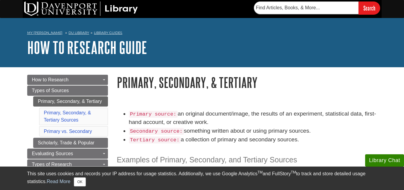
drag, startPoint x: 132, startPoint y: 113, endPoint x: 305, endPoint y: 139, distance: 174.9
click at [305, 139] on ul "Primary source: an original document/image, the results of an experiment, stati…" at bounding box center [247, 126] width 260 height 35
copy ul "rimary source: an original document/image, the results of an experiment, statis…"
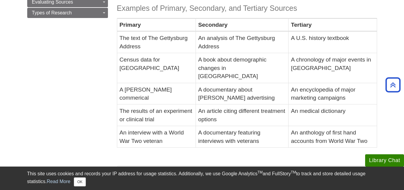
scroll to position [150, 0]
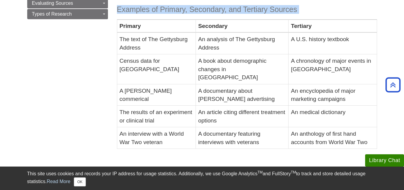
drag, startPoint x: 120, startPoint y: 23, endPoint x: 351, endPoint y: 148, distance: 263.3
click at [351, 148] on div "Primary source: an original document/image, the results of an experiment, stati…" at bounding box center [247, 59] width 260 height 201
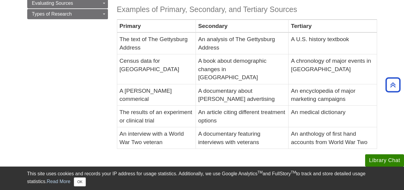
click at [351, 148] on div "Primary source: an original document/image, the results of an experiment, stati…" at bounding box center [247, 59] width 260 height 201
click at [119, 8] on h3 "Examples of Primary, Secondary, and Tertiary Sources" at bounding box center [247, 9] width 260 height 9
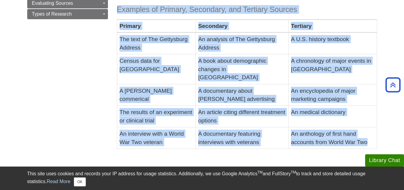
drag, startPoint x: 117, startPoint y: 9, endPoint x: 335, endPoint y: 133, distance: 250.8
click at [335, 133] on table "Examples of Primary, Secondary, and Tertiary Sources [GEOGRAPHIC_DATA] The text…" at bounding box center [247, 73] width 260 height 152
copy table "Examples of Primary, Secondary, and Tertiary Sources Primary Secondary Tertiary…"
